Goal: Find specific fact: Find specific fact

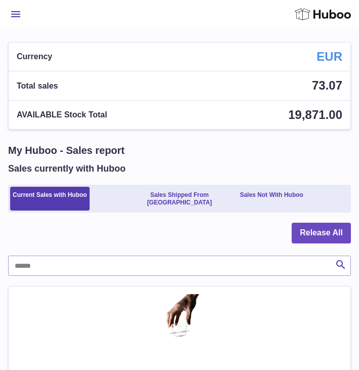
click at [16, 16] on span "Menu" at bounding box center [15, 14] width 9 height 6
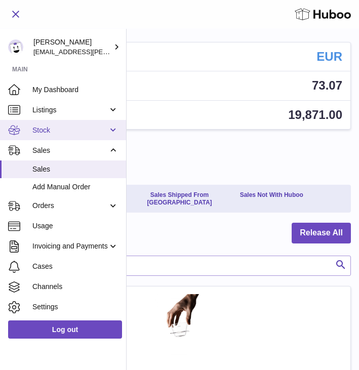
click at [51, 127] on span "Stock" at bounding box center [69, 131] width 75 height 10
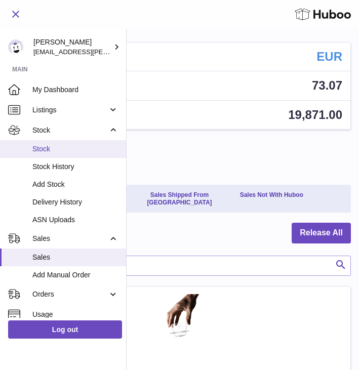
click at [47, 156] on link "Stock" at bounding box center [63, 149] width 126 height 18
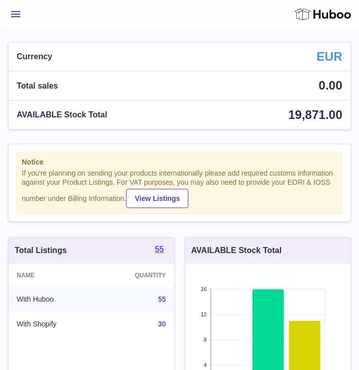
scroll to position [158, 165]
click at [17, 18] on button "Menu" at bounding box center [15, 14] width 15 height 20
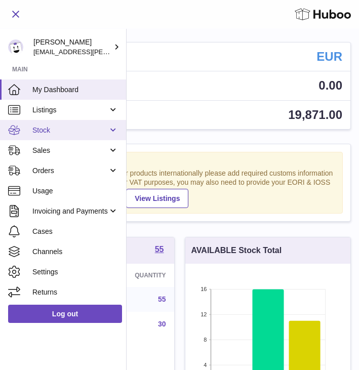
click at [51, 130] on span "Stock" at bounding box center [69, 131] width 75 height 10
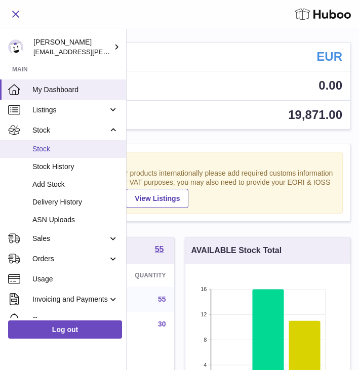
click at [47, 145] on span "Stock" at bounding box center [75, 149] width 86 height 10
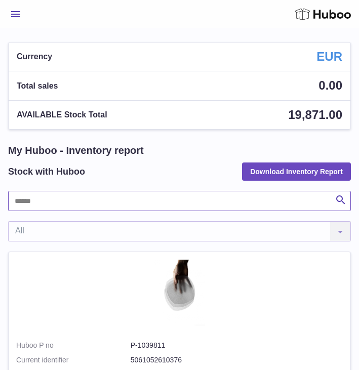
click at [42, 203] on input "text" at bounding box center [179, 201] width 343 height 20
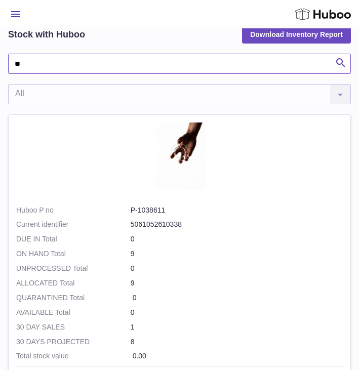
scroll to position [72, 0]
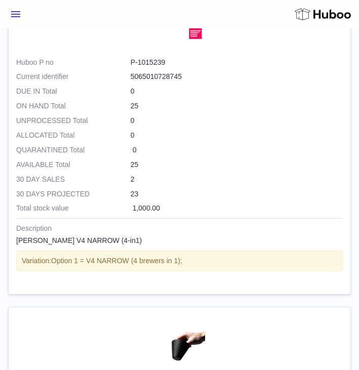
scroll to position [283, 0]
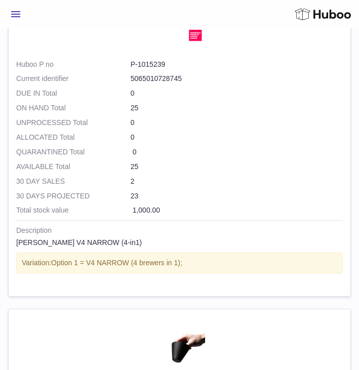
click at [158, 64] on dd "P-1015239" at bounding box center [237, 65] width 212 height 10
drag, startPoint x: 124, startPoint y: 62, endPoint x: 177, endPoint y: 63, distance: 53.2
click at [177, 63] on dl "Huboo P no P-1015239 Current identifier 5065010728745" at bounding box center [179, 74] width 327 height 29
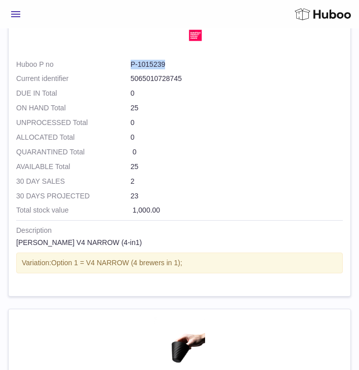
copy dl "P-1015239"
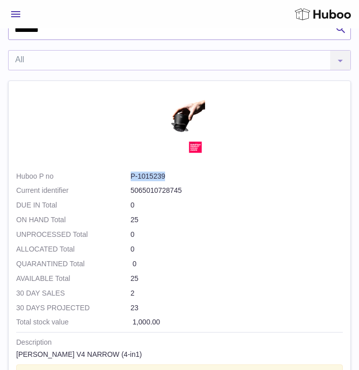
scroll to position [0, 0]
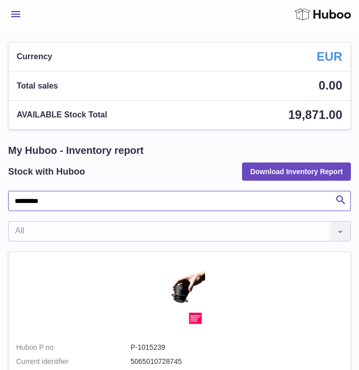
click at [50, 201] on input "*********" at bounding box center [179, 201] width 343 height 20
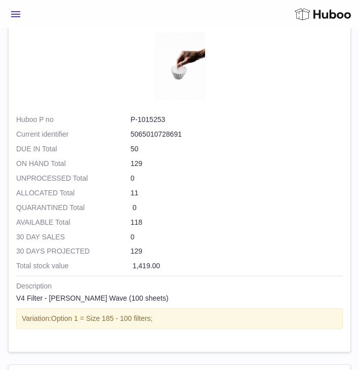
scroll to position [537, 0]
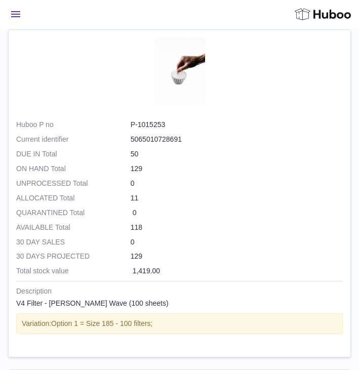
click at [151, 125] on dd "P-1015253" at bounding box center [237, 125] width 212 height 10
copy dl "P-1015253"
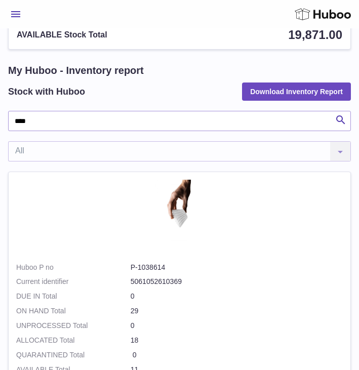
scroll to position [4, 0]
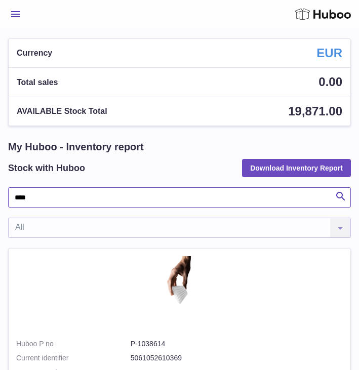
click at [46, 192] on input "****" at bounding box center [179, 197] width 343 height 20
type input "*****"
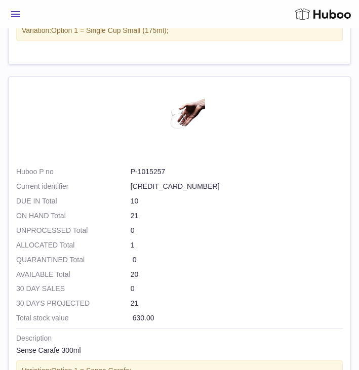
scroll to position [1549, 0]
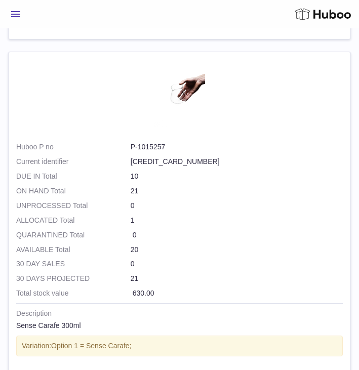
click at [142, 147] on dd "P-1015257" at bounding box center [237, 147] width 212 height 10
copy dl "P-1015257"
